Goal: Contribute content: Add original content to the website for others to see

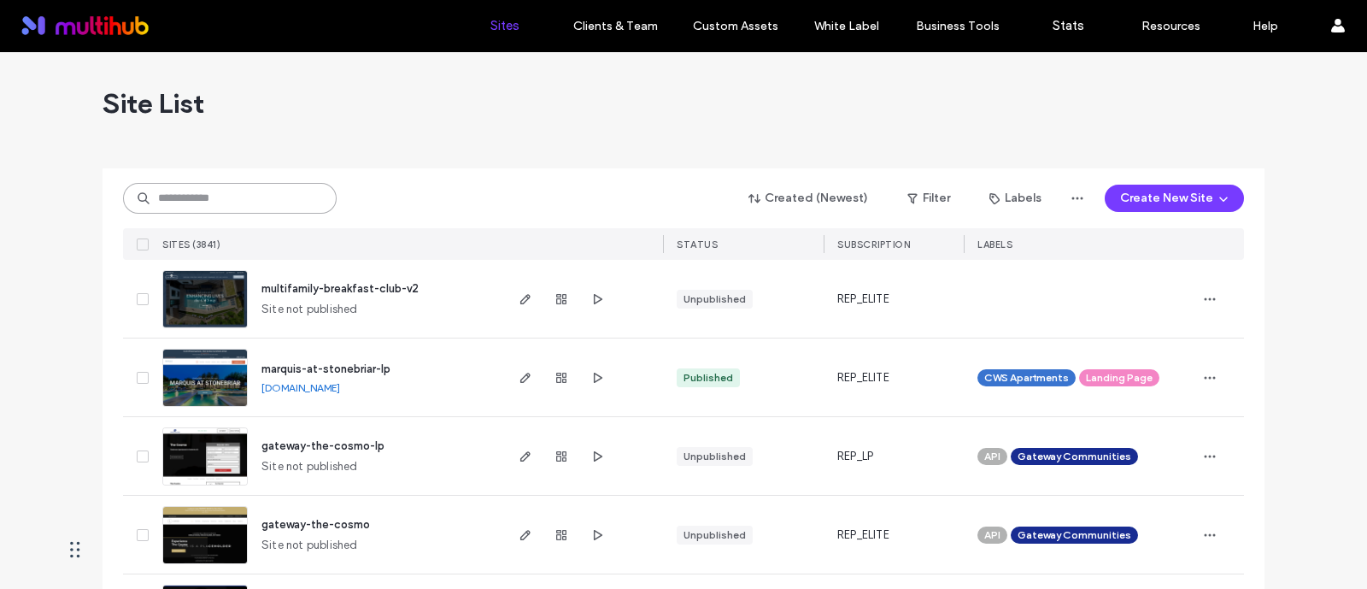
click at [260, 199] on input at bounding box center [230, 198] width 214 height 31
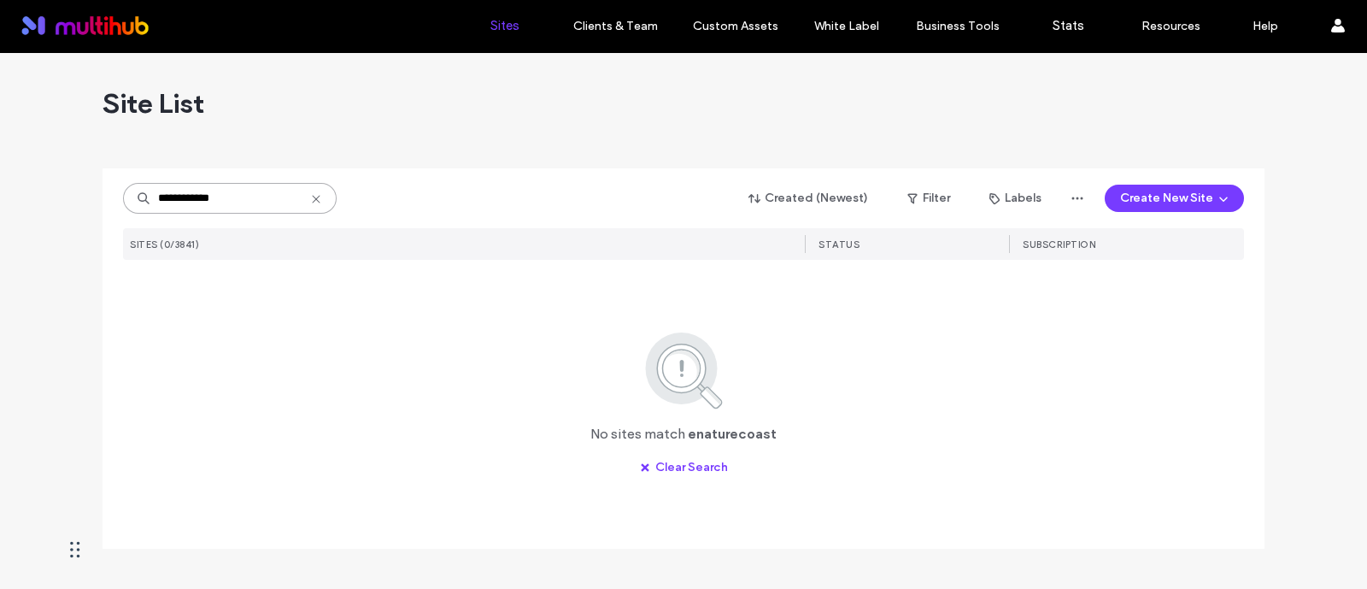
click at [261, 194] on input "**********" at bounding box center [230, 198] width 214 height 31
click at [170, 191] on input "**********" at bounding box center [230, 198] width 214 height 31
click at [166, 191] on input "**********" at bounding box center [230, 198] width 214 height 31
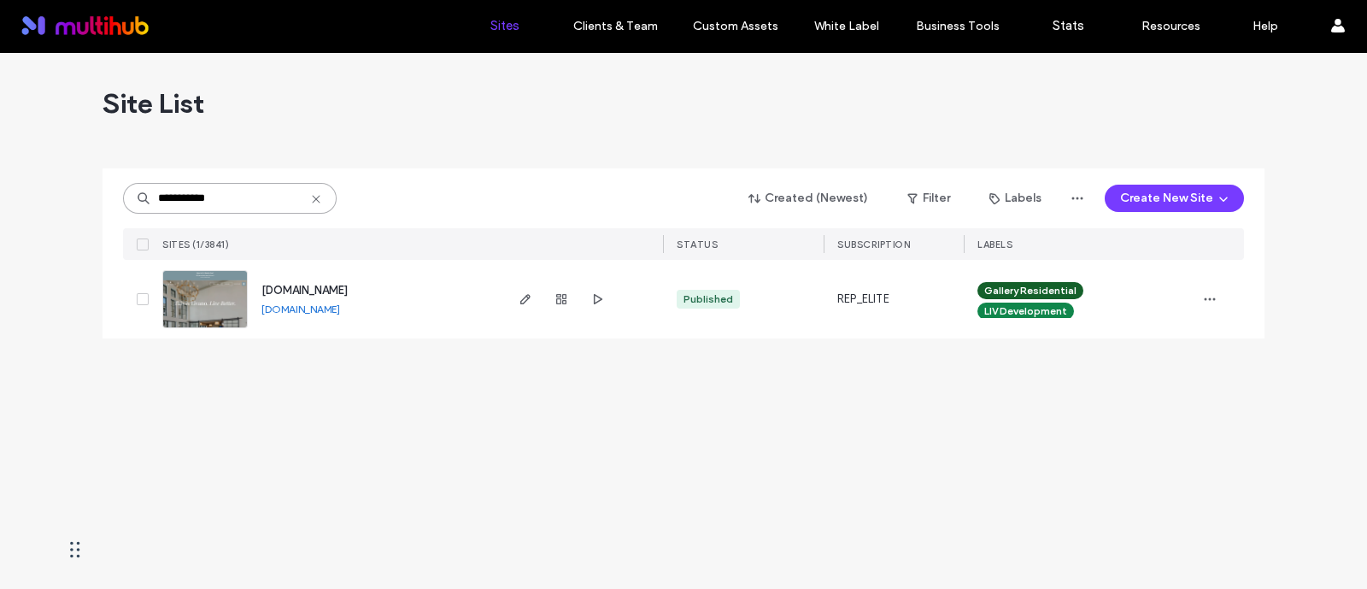
type input "**********"
click at [395, 127] on div "Site List" at bounding box center [684, 103] width 1162 height 103
click at [526, 302] on icon "button" at bounding box center [526, 299] width 14 height 14
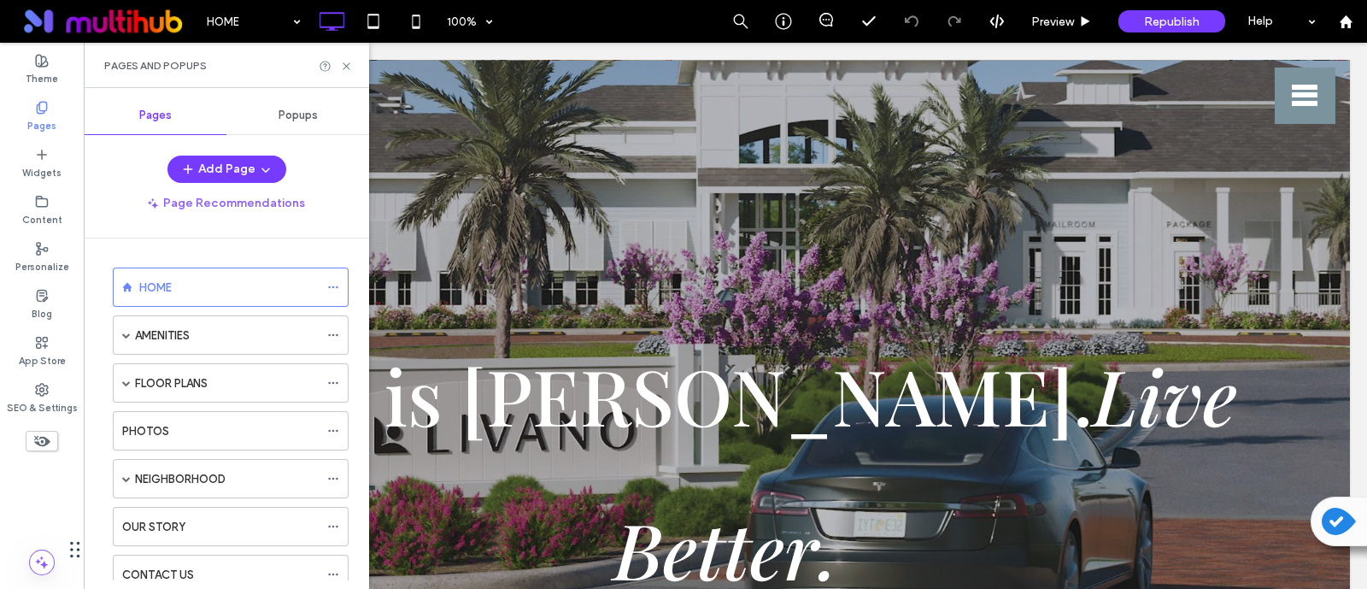
click at [303, 116] on span "Popups" at bounding box center [298, 116] width 39 height 14
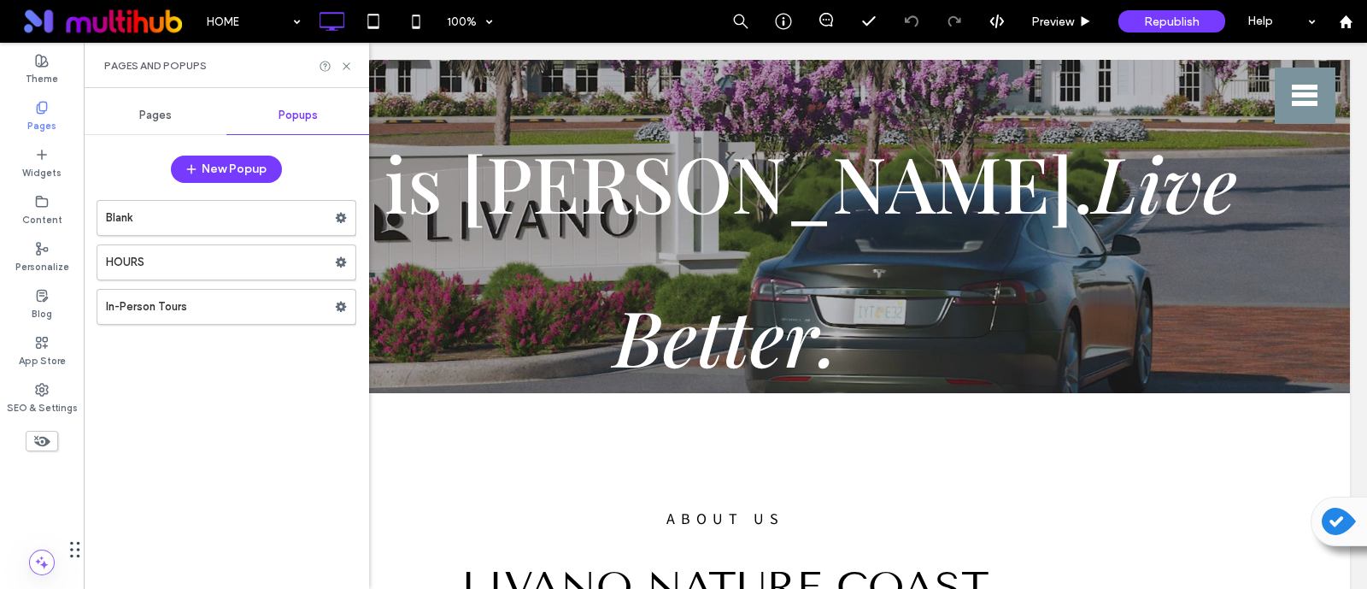
click at [41, 116] on label "Pages" at bounding box center [41, 123] width 29 height 19
click at [52, 194] on div "Content" at bounding box center [42, 210] width 84 height 47
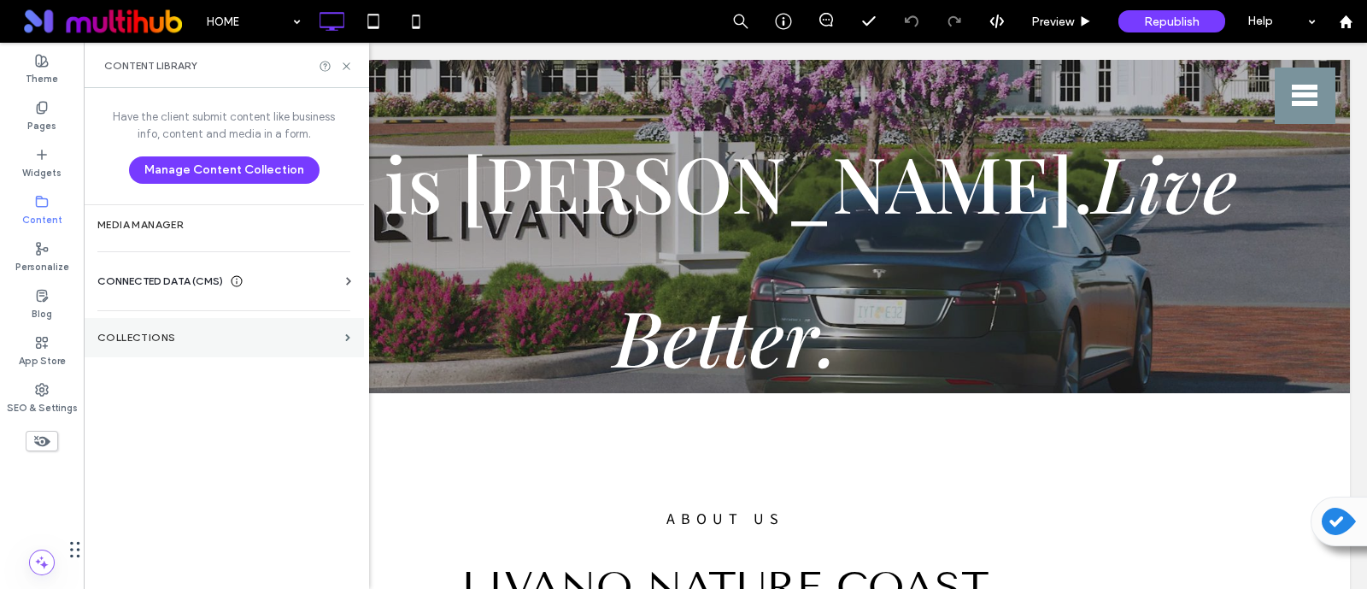
click at [138, 331] on label "Collections" at bounding box center [217, 337] width 241 height 12
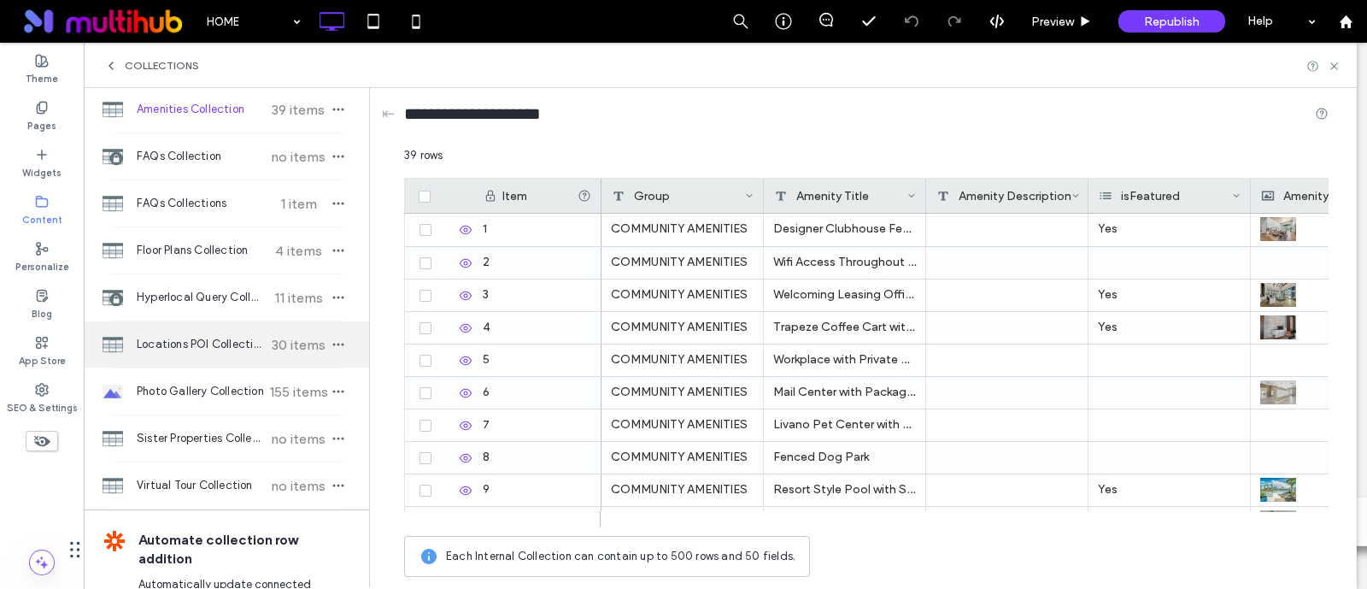
scroll to position [174, 0]
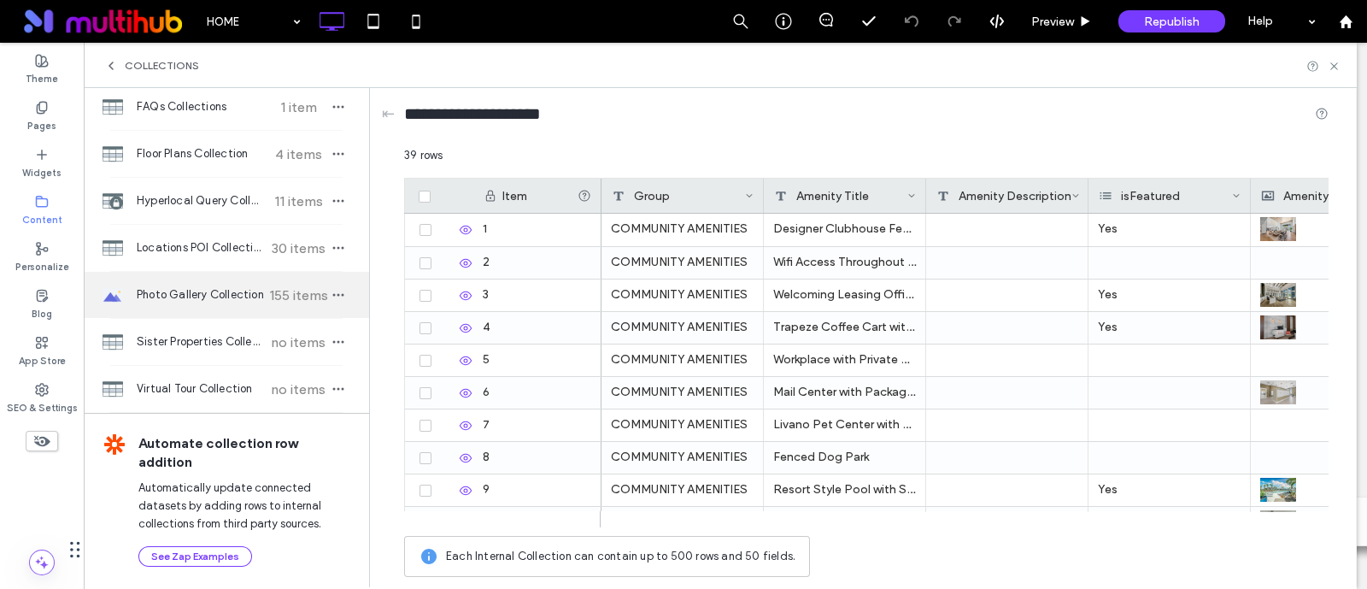
click at [203, 305] on div "Photo Gallery Collection 155 items" at bounding box center [226, 295] width 285 height 46
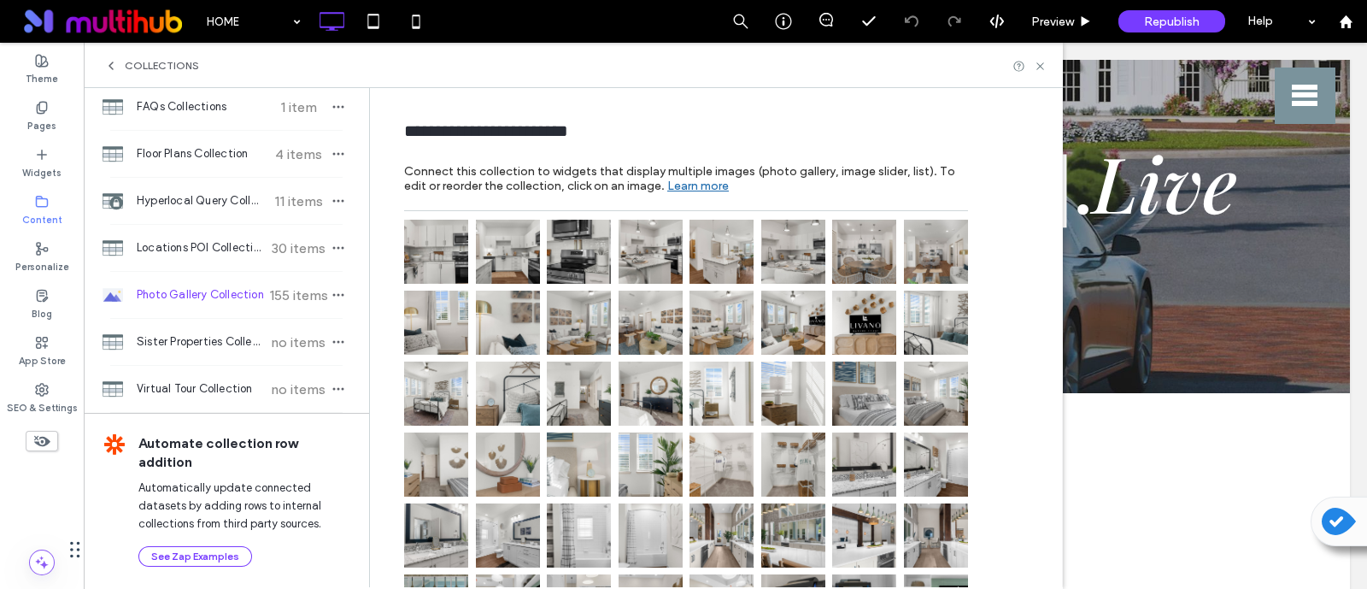
click at [572, 264] on img at bounding box center [579, 252] width 64 height 64
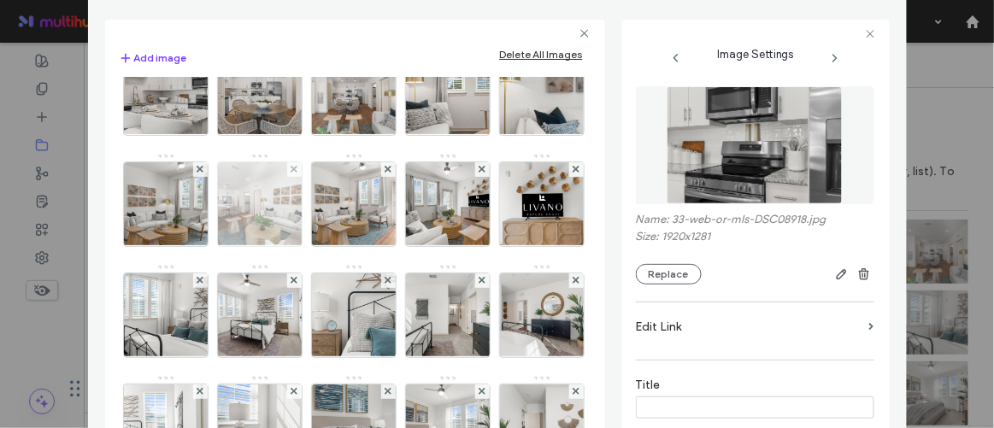
scroll to position [0, 0]
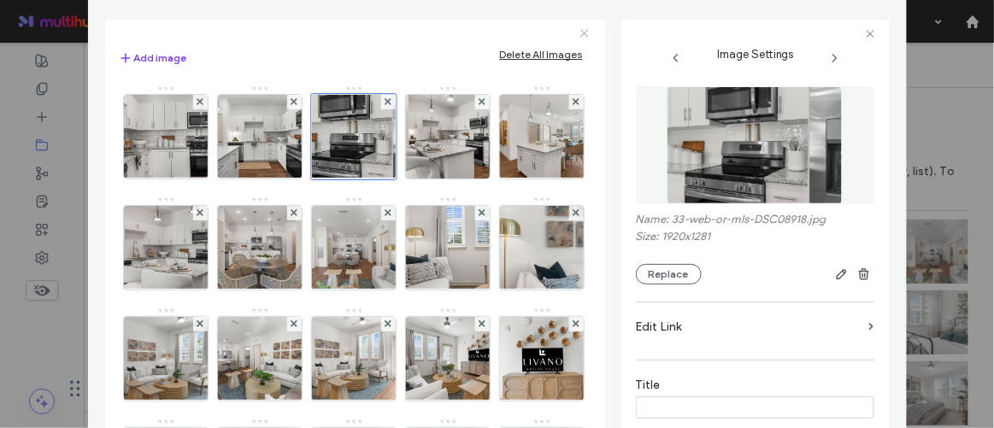
drag, startPoint x: 475, startPoint y: 9, endPoint x: 537, endPoint y: 31, distance: 65.9
click at [537, 31] on div "Add image Delete All Images Image Image Settings Name: 33-web-or-mls-DSC08918.j…" at bounding box center [497, 228] width 784 height 444
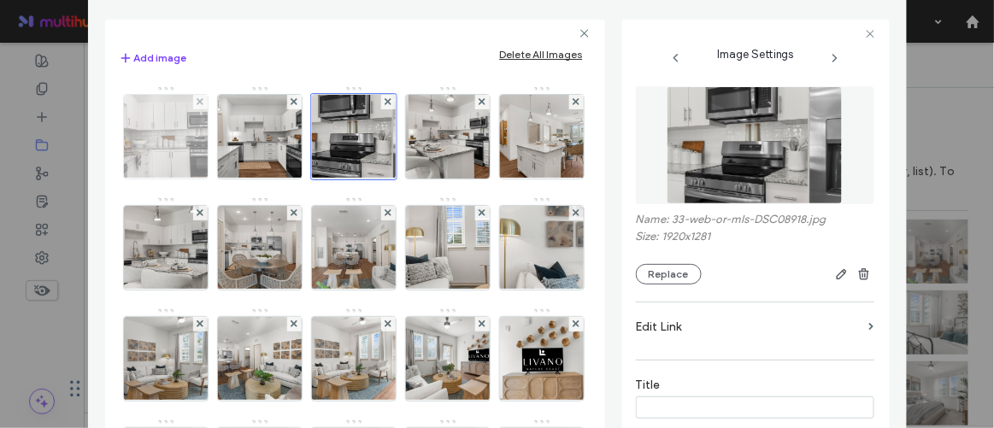
click at [167, 160] on img at bounding box center [166, 137] width 126 height 84
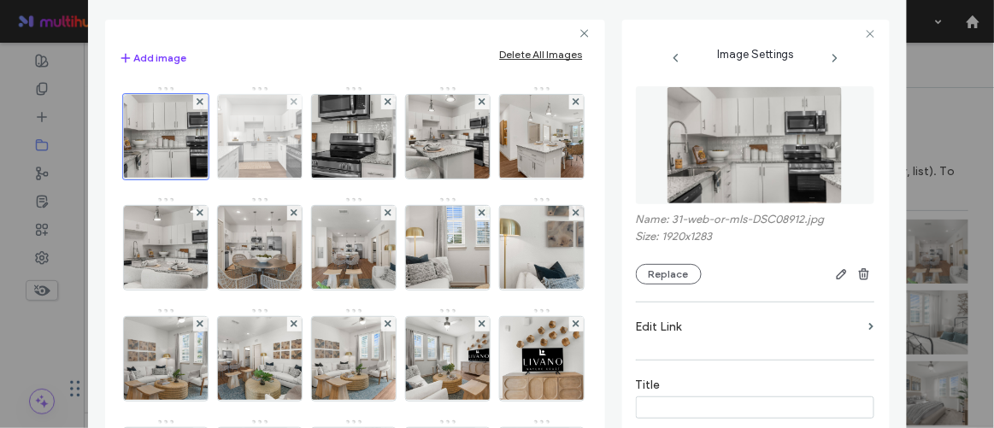
click at [262, 140] on img at bounding box center [260, 137] width 126 height 84
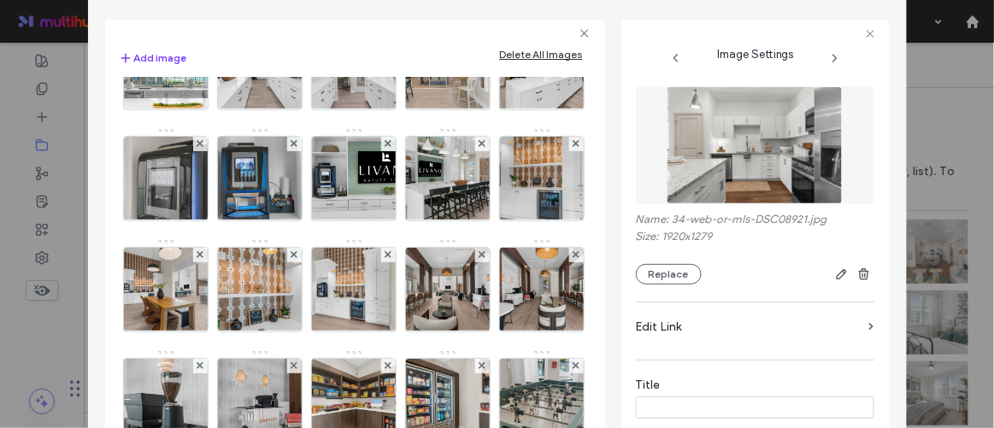
scroll to position [1009, 0]
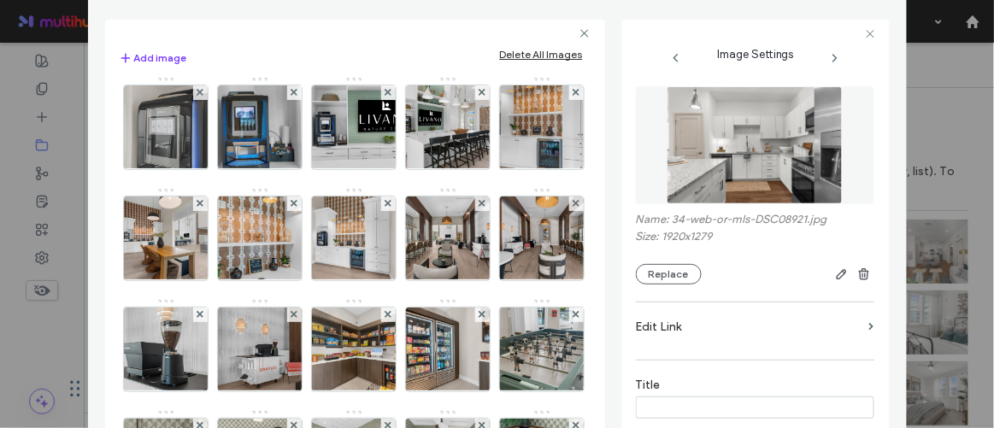
click at [276, 58] on img at bounding box center [260, 16] width 126 height 84
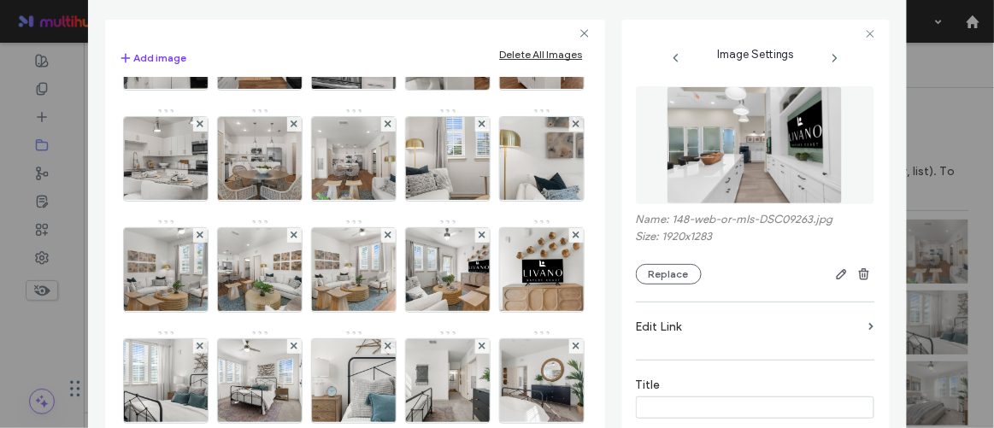
scroll to position [155, 0]
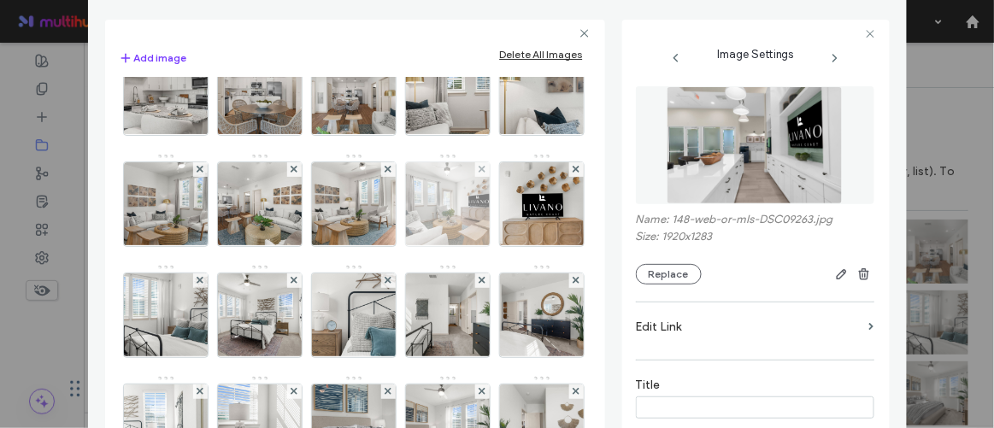
click at [384, 246] on img at bounding box center [447, 204] width 126 height 84
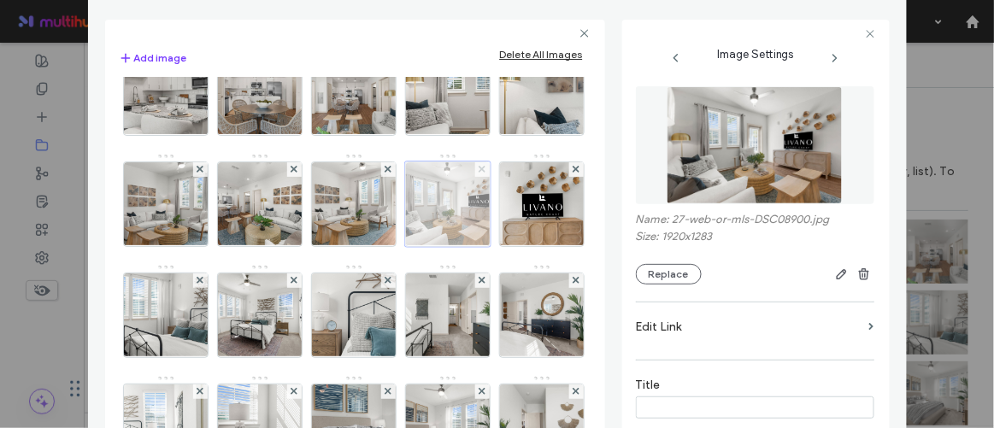
click at [478, 173] on icon at bounding box center [481, 169] width 7 height 7
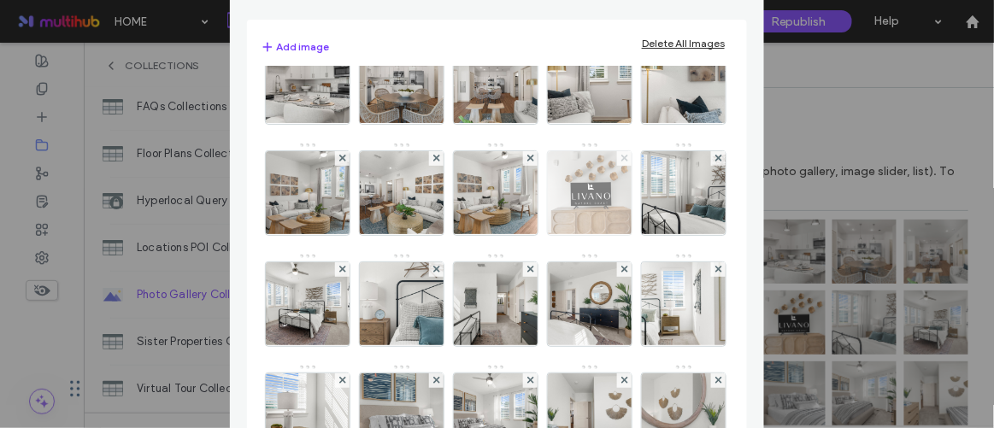
click at [621, 161] on icon at bounding box center [624, 158] width 7 height 7
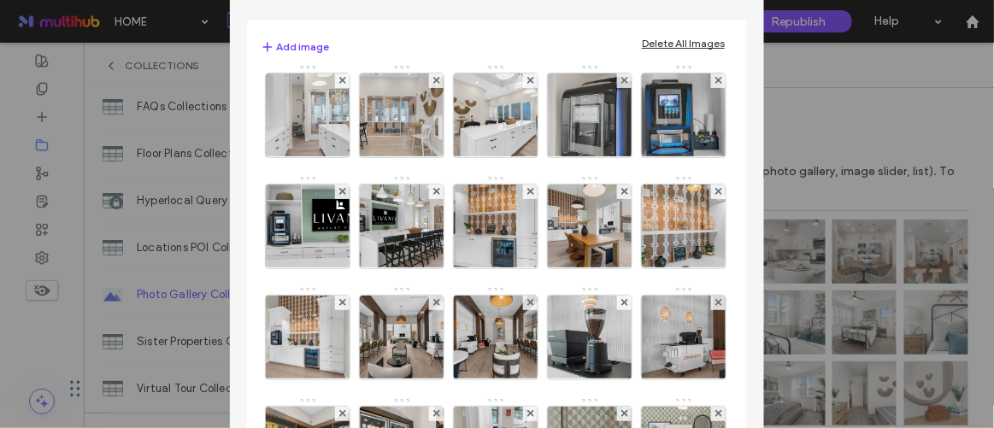
scroll to position [931, 0]
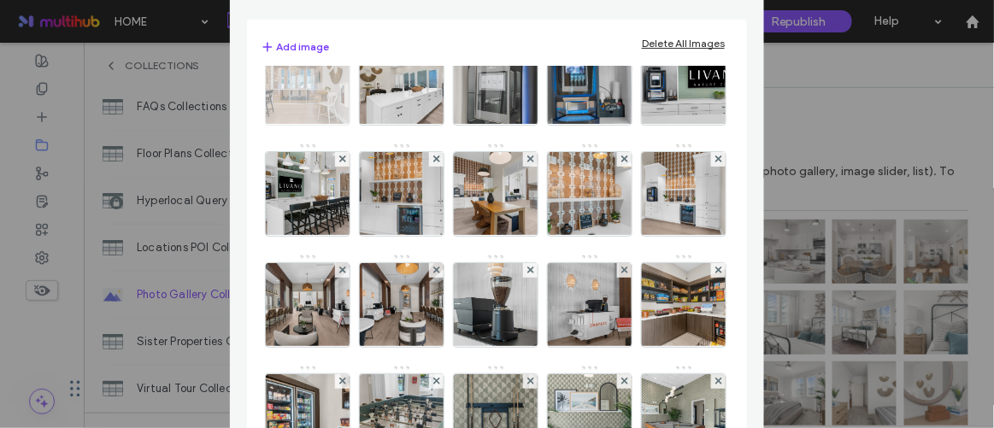
click at [308, 125] on img at bounding box center [308, 83] width 126 height 84
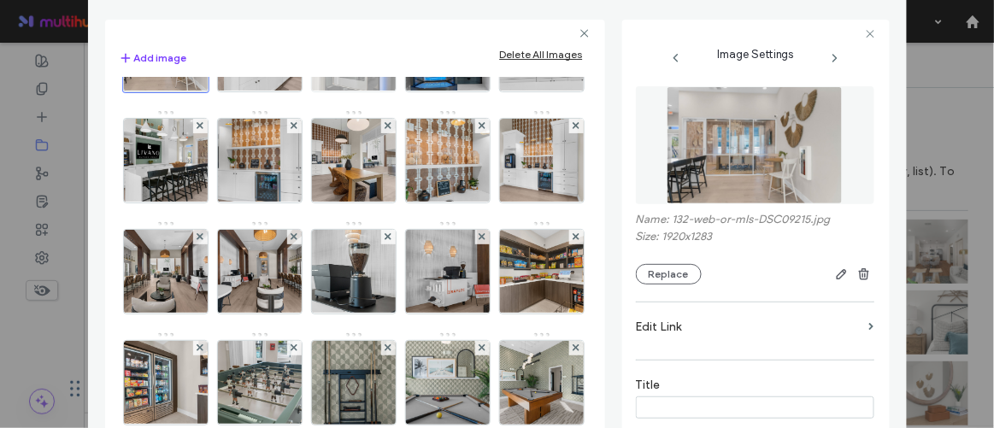
scroll to position [1009, 0]
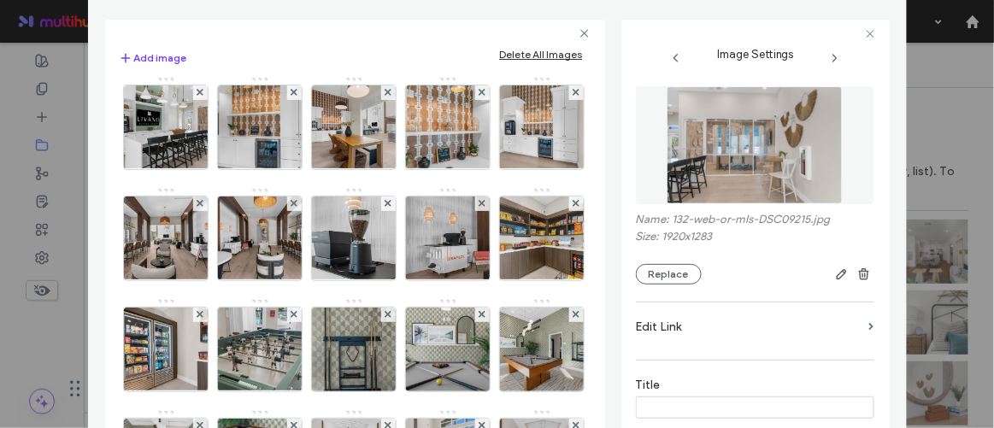
click at [478, 58] on img at bounding box center [541, 16] width 126 height 84
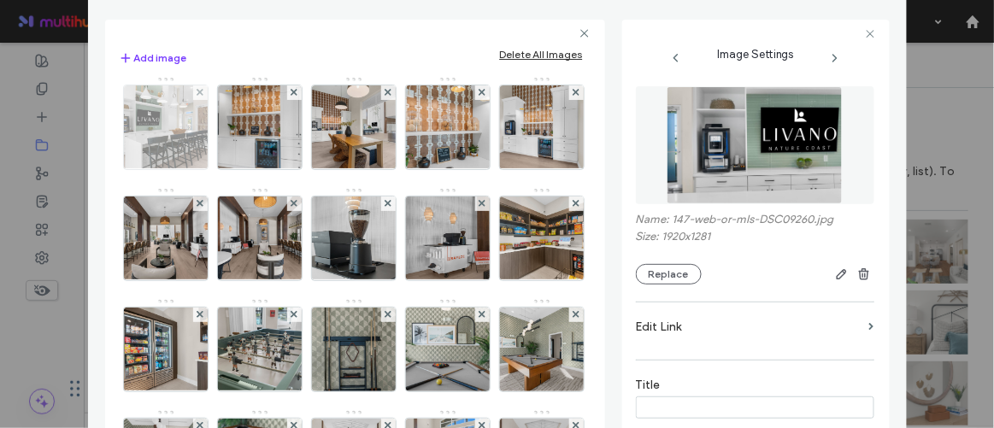
click at [228, 169] on img at bounding box center [165, 127] width 125 height 84
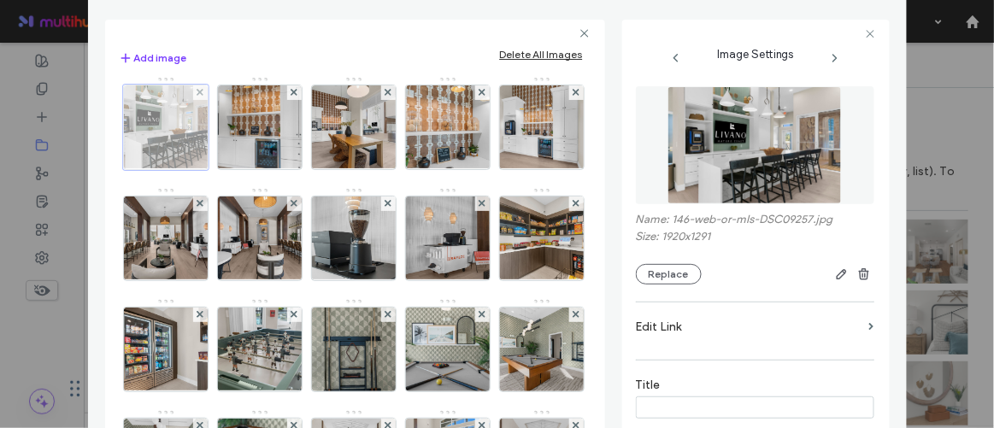
scroll to position [853, 0]
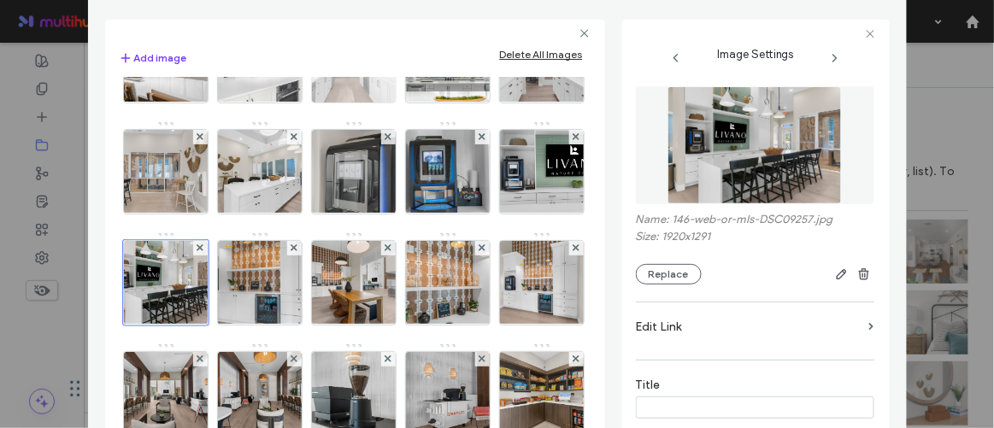
click at [290, 103] on img at bounding box center [353, 61] width 126 height 84
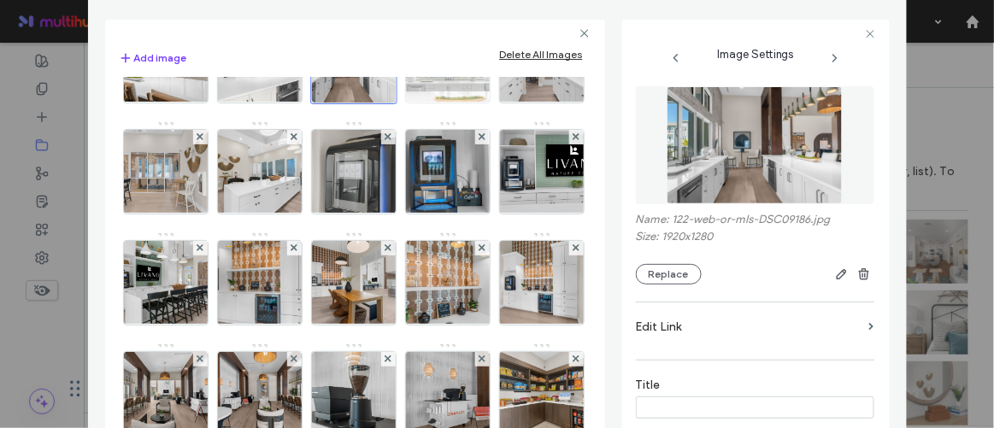
click at [384, 103] on img at bounding box center [446, 61] width 125 height 84
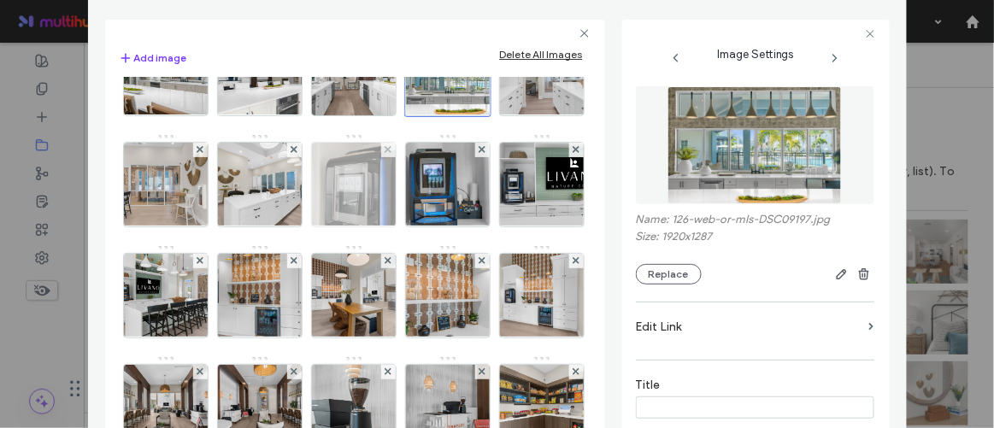
scroll to position [931, 0]
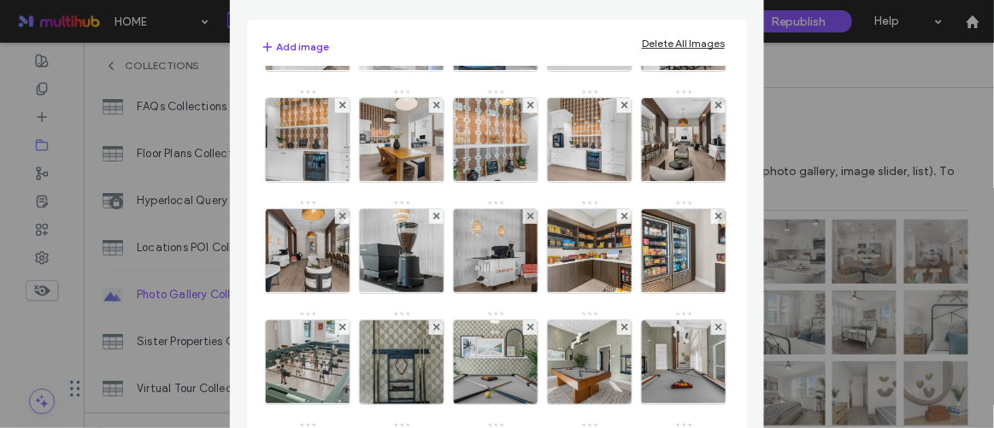
scroll to position [1009, 0]
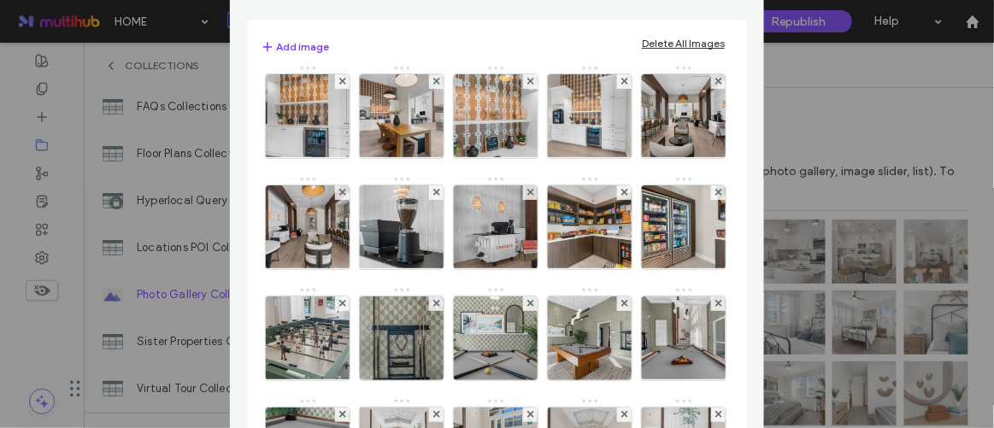
click at [495, 47] on img at bounding box center [495, 5] width 126 height 84
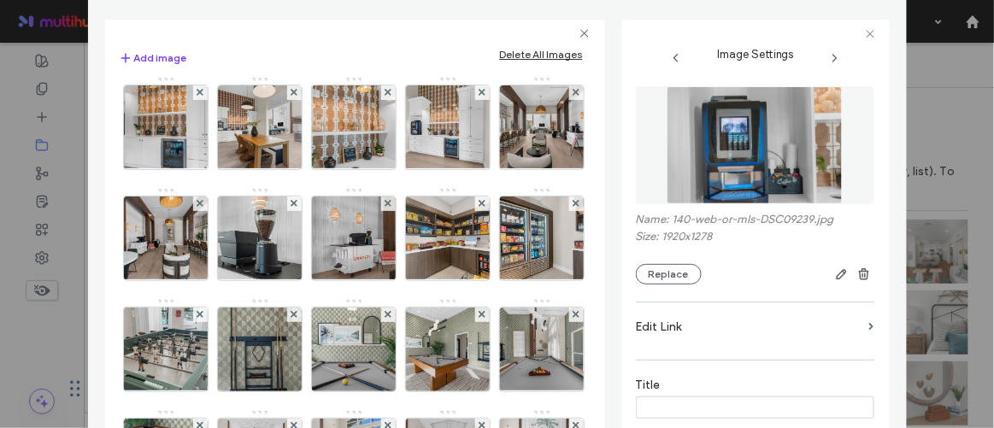
click at [431, 58] on img at bounding box center [447, 16] width 126 height 84
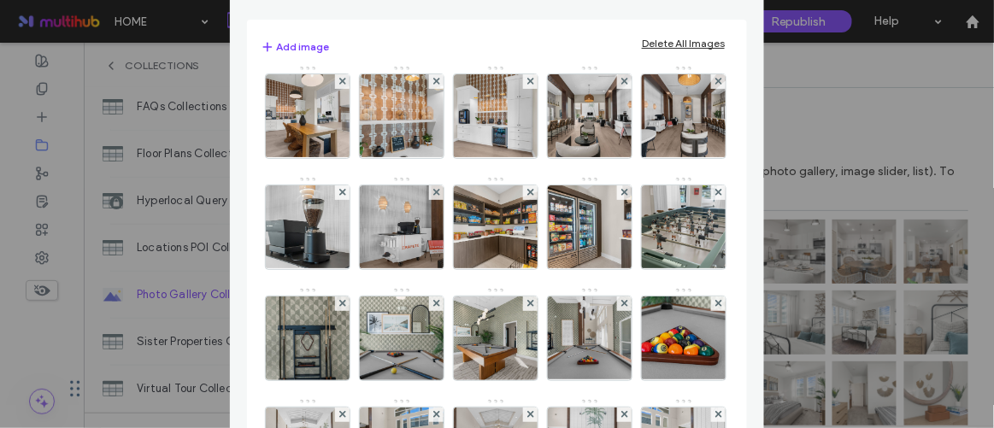
click at [590, 47] on img at bounding box center [589, 5] width 125 height 84
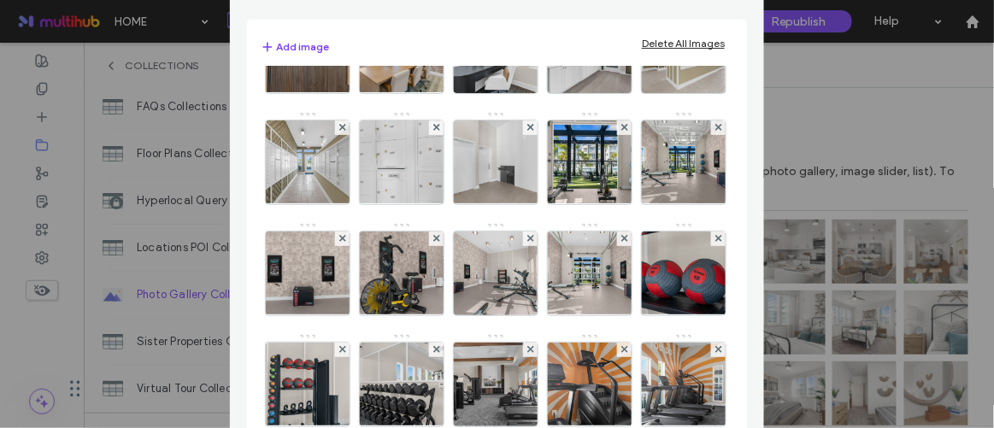
scroll to position [1631, 0]
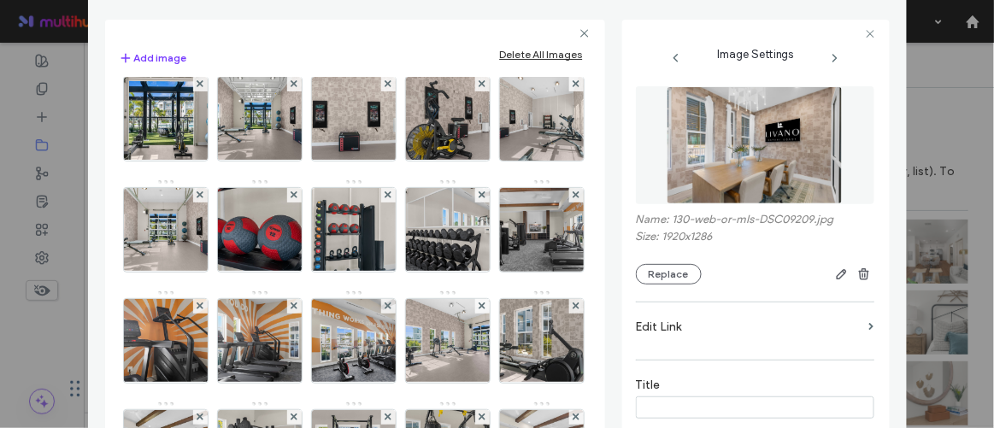
scroll to position [1708, 0]
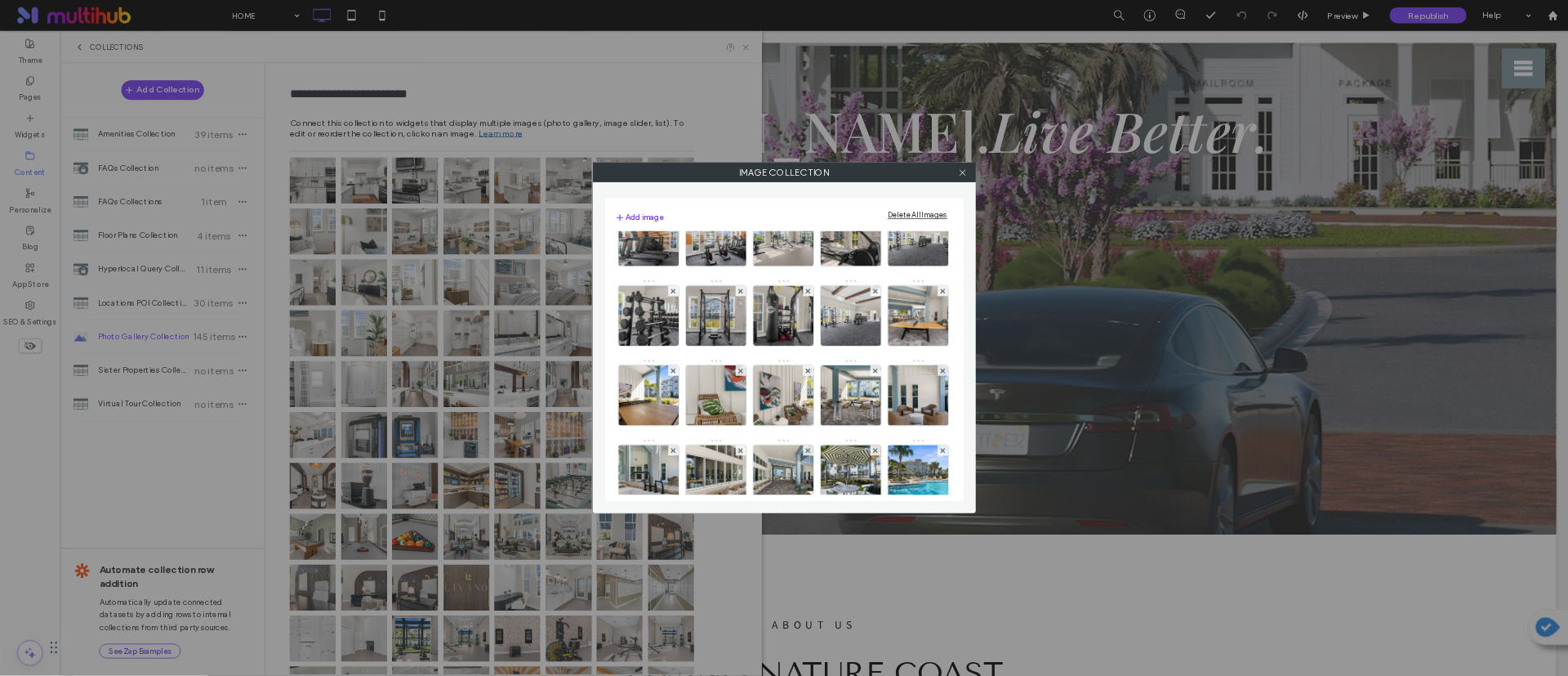
scroll to position [1857, 0]
click at [1282, 235] on icon at bounding box center [1283, 229] width 12 height 12
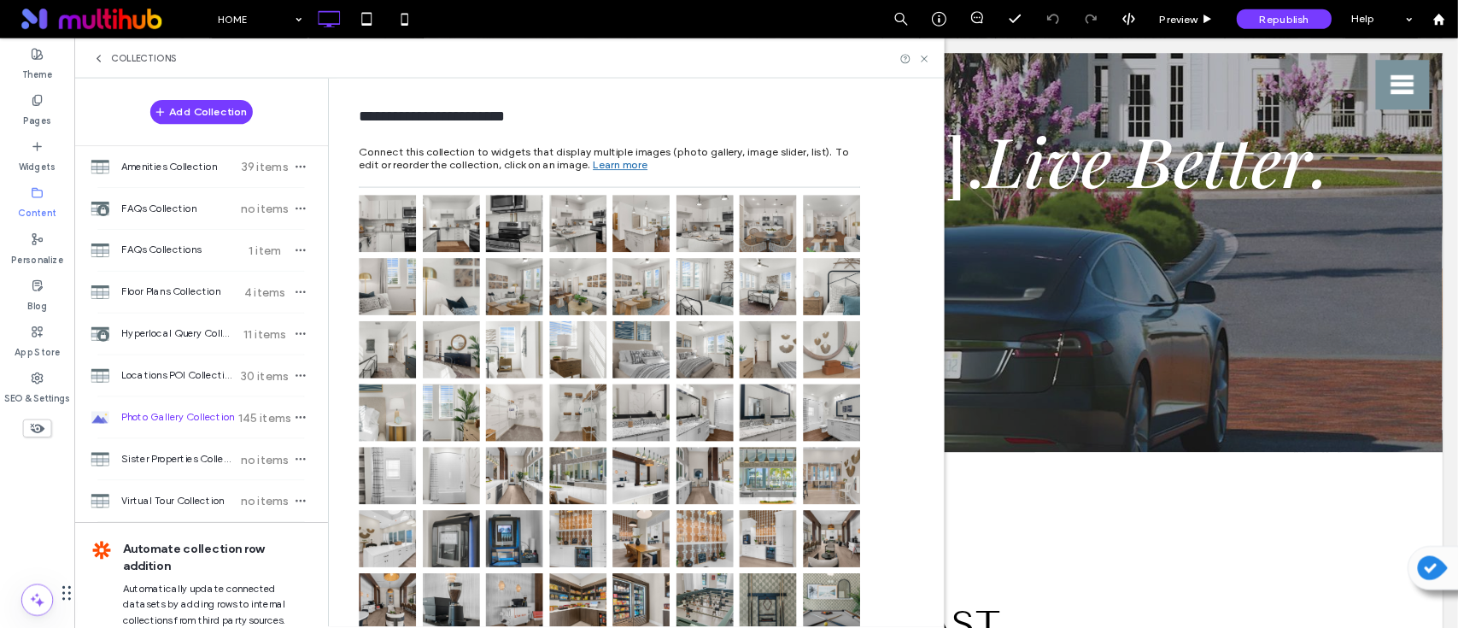
scroll to position [214, 0]
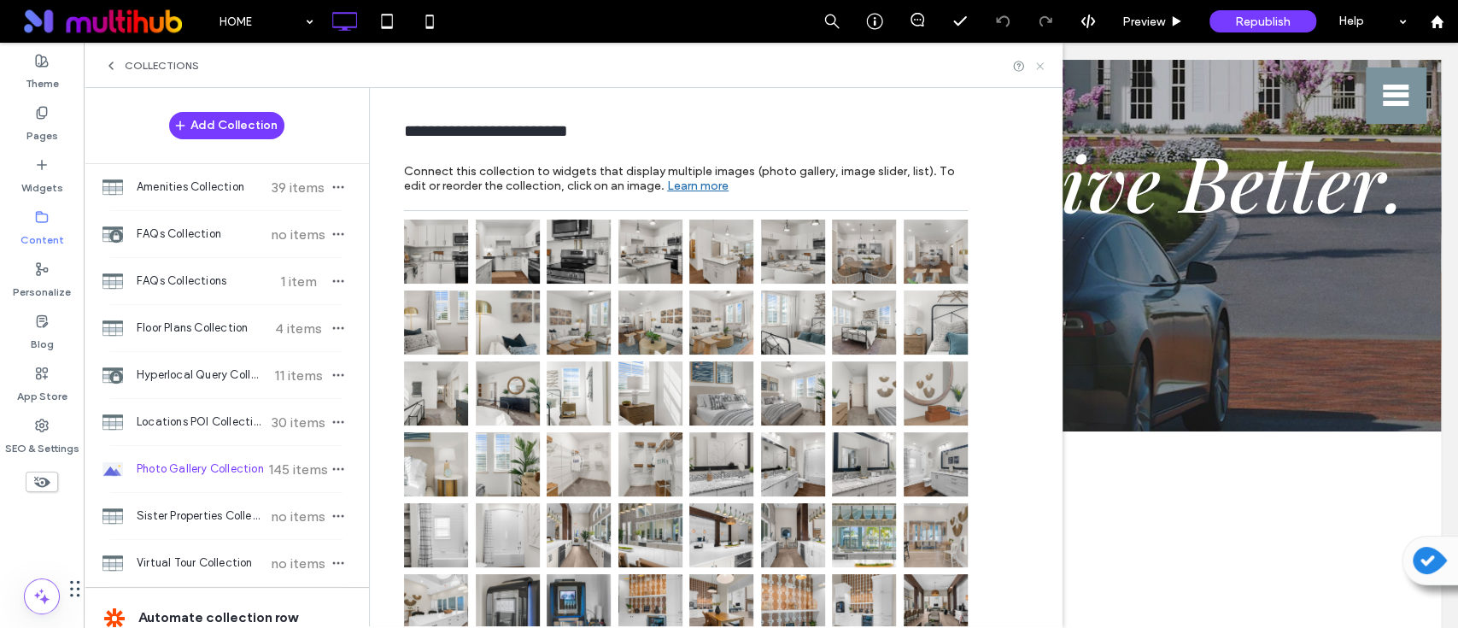
click at [1039, 61] on icon at bounding box center [1040, 66] width 13 height 13
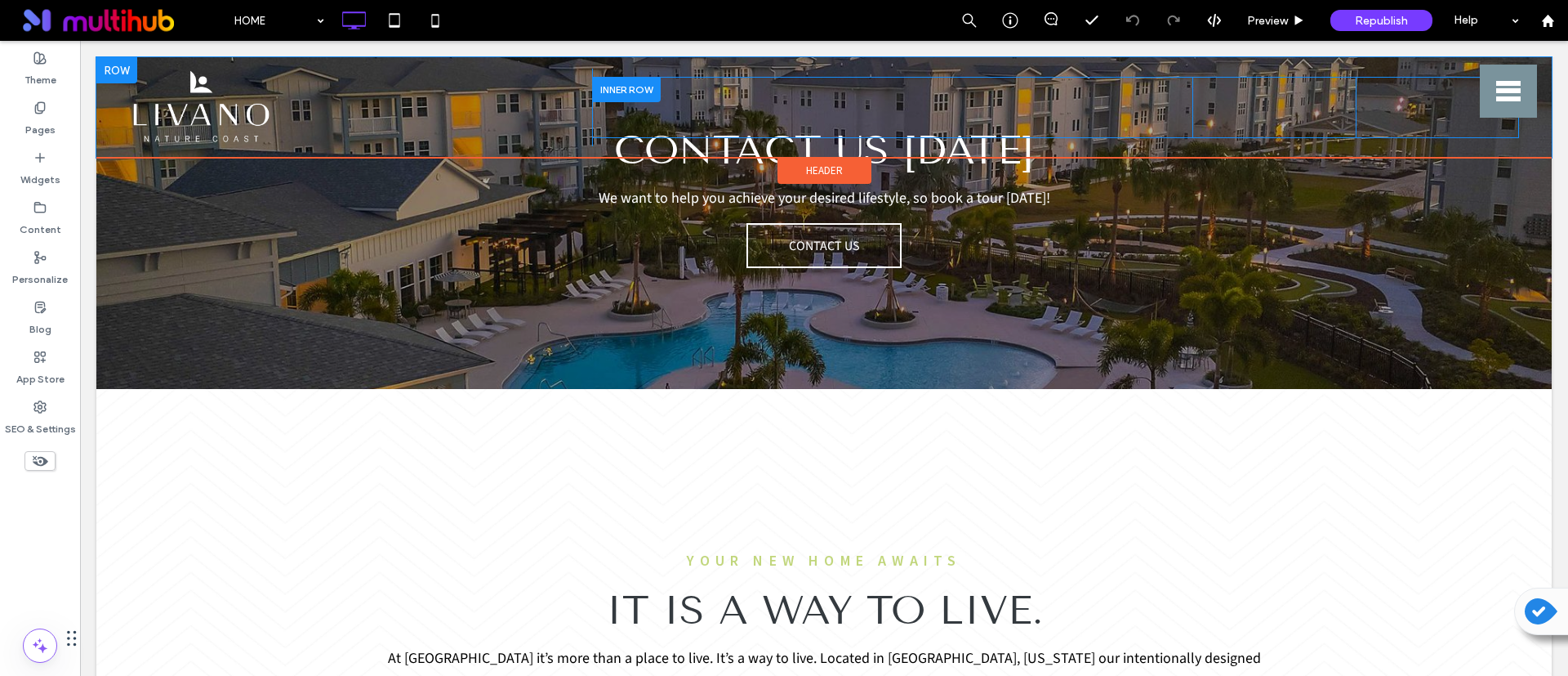
scroll to position [1147, 0]
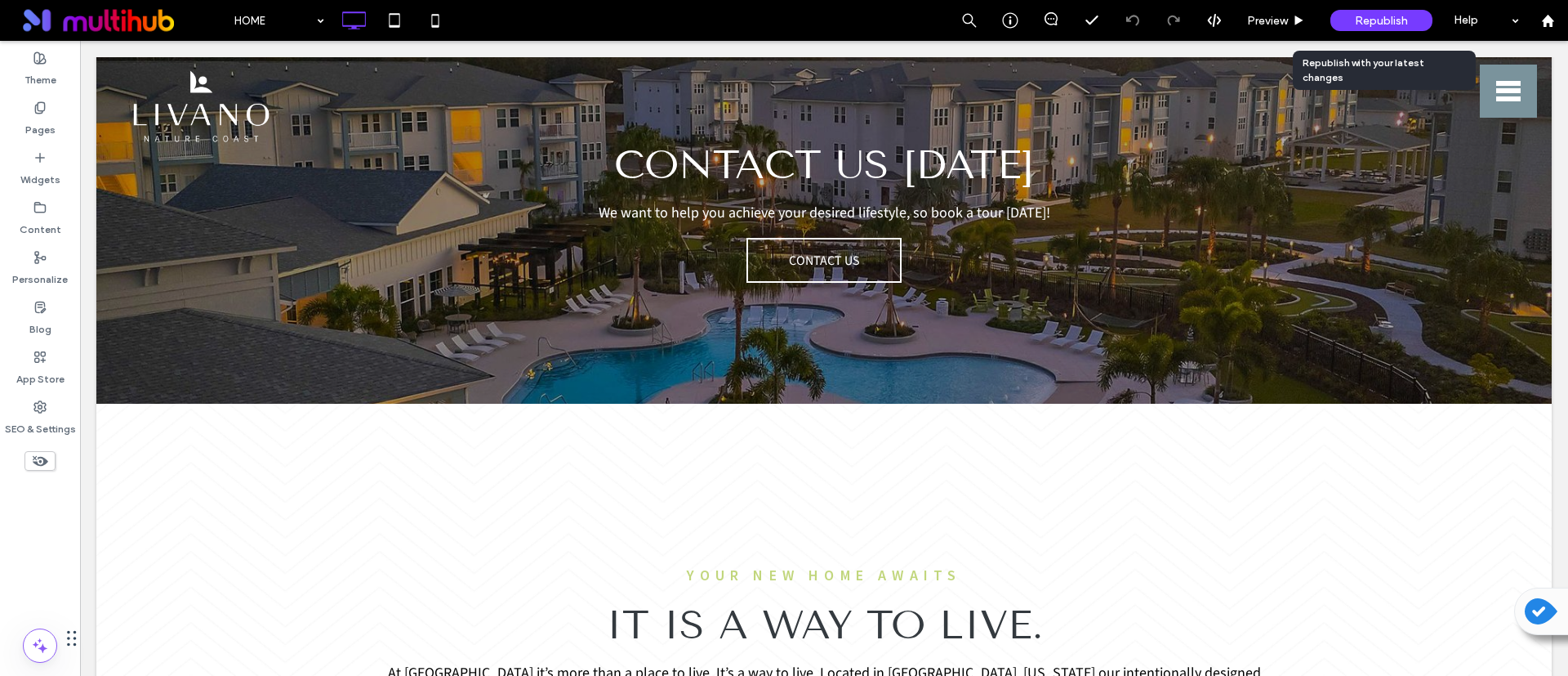
click at [1306, 13] on div "Republish" at bounding box center [1382, 20] width 102 height 21
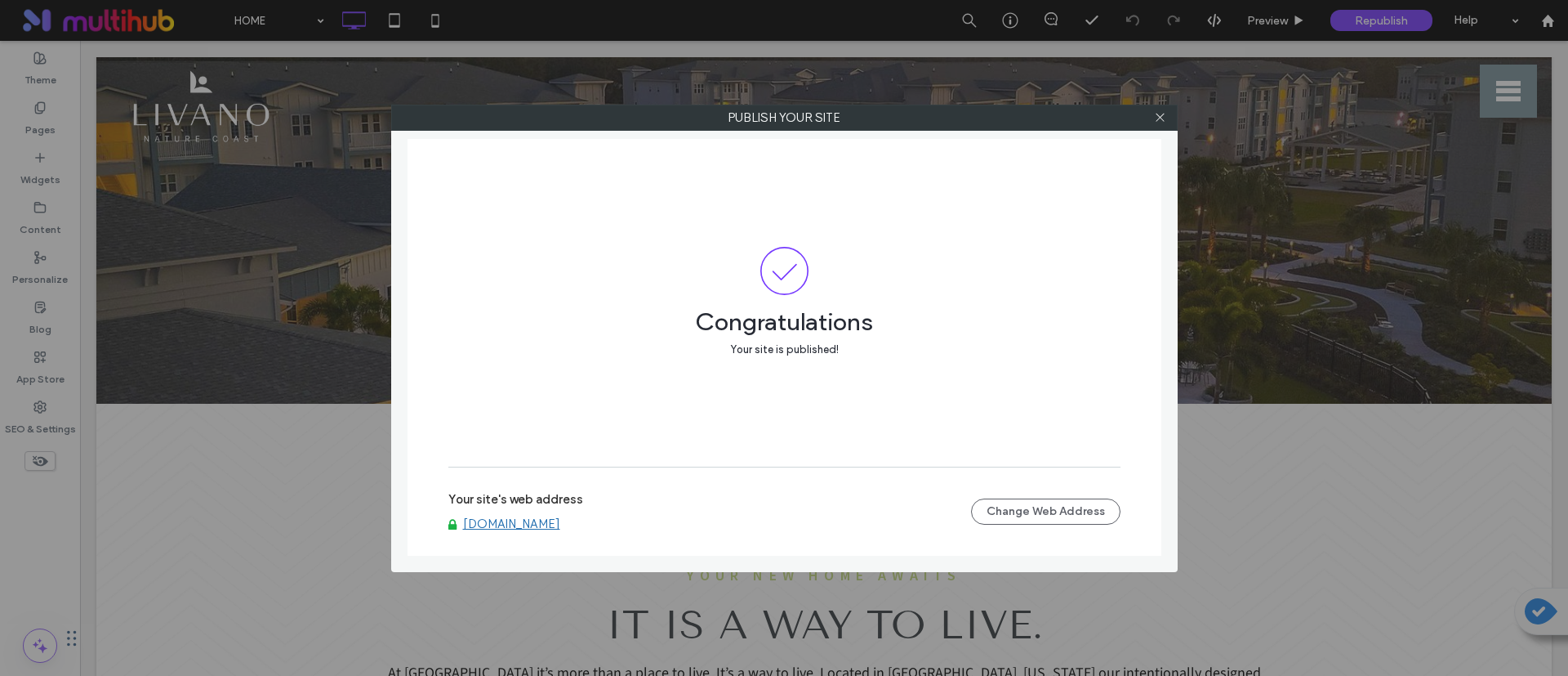
click at [547, 524] on link "[DOMAIN_NAME]" at bounding box center [512, 523] width 98 height 14
